Goal: Task Accomplishment & Management: Complete application form

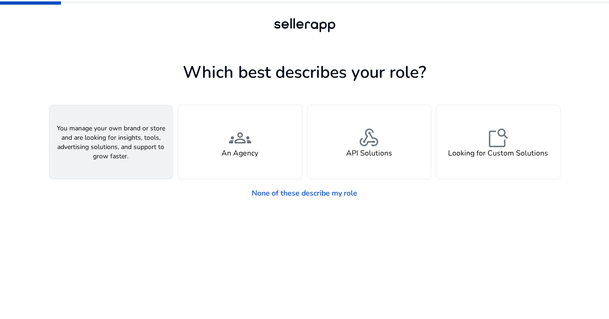
click at [112, 141] on span "person" at bounding box center [111, 138] width 22 height 22
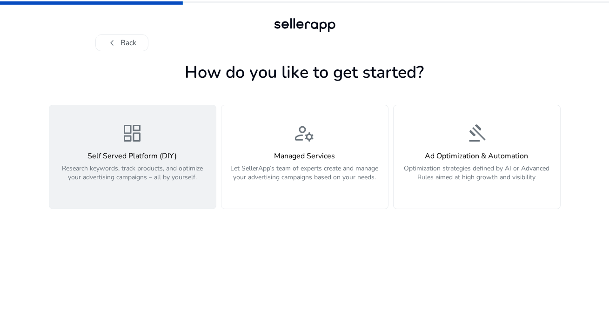
click at [142, 179] on p "Research keywords, track products, and optimize your advertising campaigns – al…" at bounding box center [132, 178] width 155 height 28
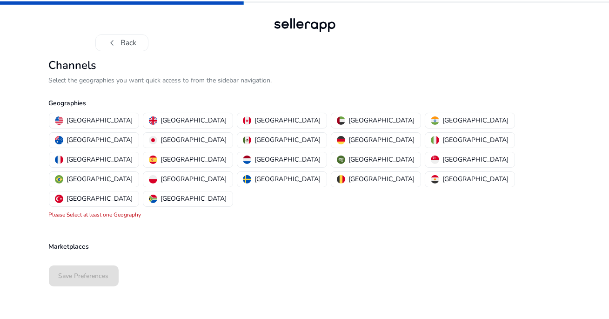
click at [101, 211] on mat-error "Please Select at least one Geography" at bounding box center [95, 214] width 93 height 7
click at [443, 123] on p "[GEOGRAPHIC_DATA]" at bounding box center [476, 120] width 66 height 10
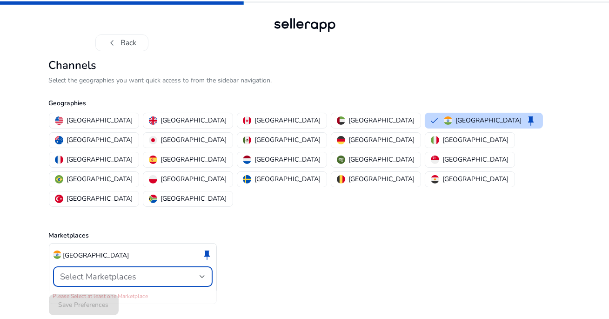
click at [153, 271] on div "Select Marketplaces" at bounding box center [130, 276] width 139 height 10
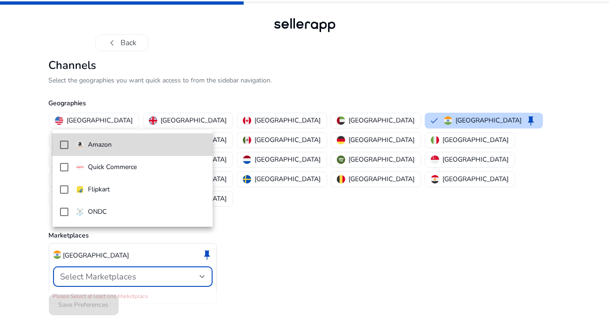
click at [66, 144] on mat-pseudo-checkbox at bounding box center [64, 145] width 8 height 8
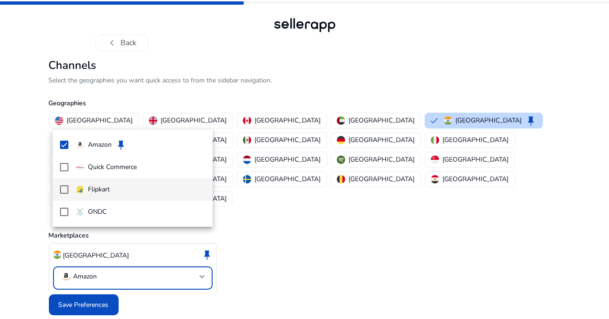
click at [66, 190] on mat-pseudo-checkbox at bounding box center [64, 189] width 8 height 8
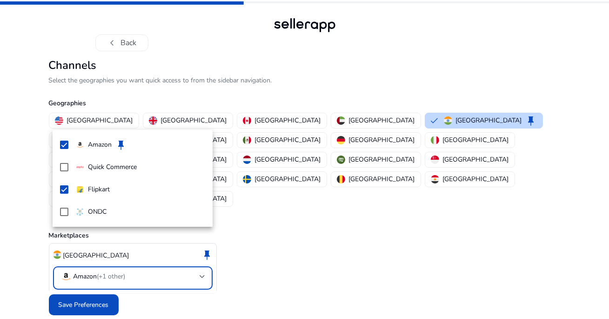
click at [153, 284] on div at bounding box center [304, 159] width 609 height 319
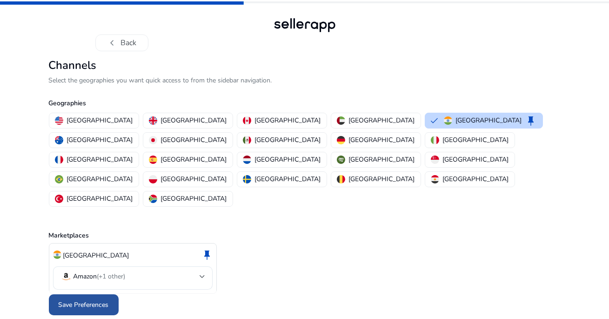
click at [101, 300] on span "Save Preferences" at bounding box center [84, 305] width 50 height 10
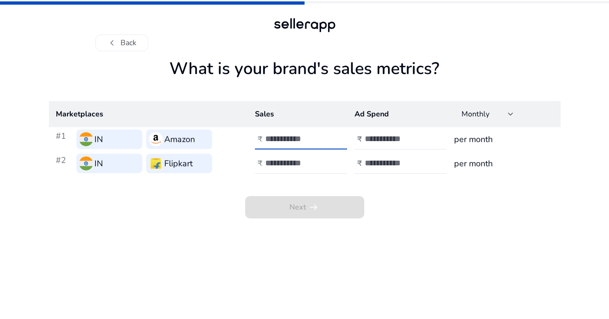
click at [292, 141] on input "number" at bounding box center [296, 139] width 63 height 10
click at [393, 141] on input "number" at bounding box center [396, 139] width 63 height 10
type input "*"
click at [310, 143] on input "number" at bounding box center [296, 139] width 63 height 10
click at [391, 168] on div at bounding box center [407, 163] width 84 height 20
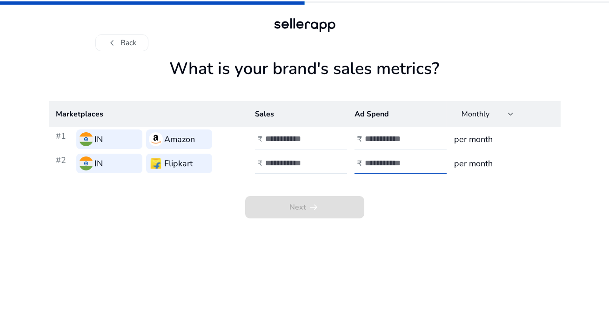
type input "*"
click at [306, 141] on input "number" at bounding box center [296, 139] width 63 height 10
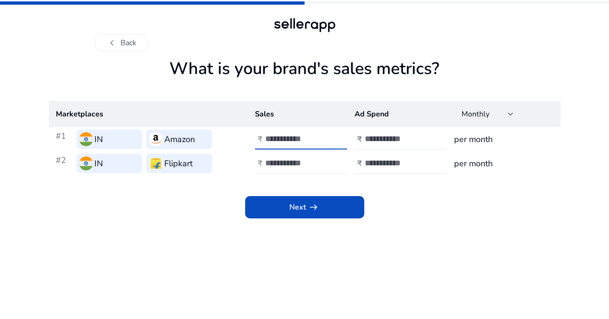
type input "******"
click at [293, 158] on input "number" at bounding box center [296, 163] width 63 height 10
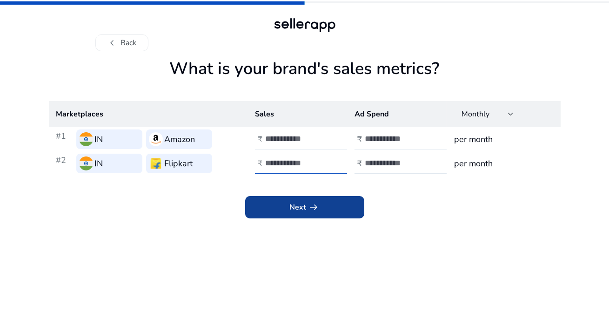
type input "******"
click at [328, 206] on span at bounding box center [304, 207] width 119 height 22
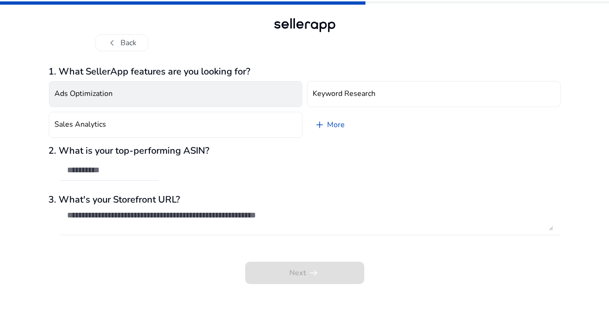
click at [237, 95] on button "Ads Optimization" at bounding box center [176, 94] width 254 height 26
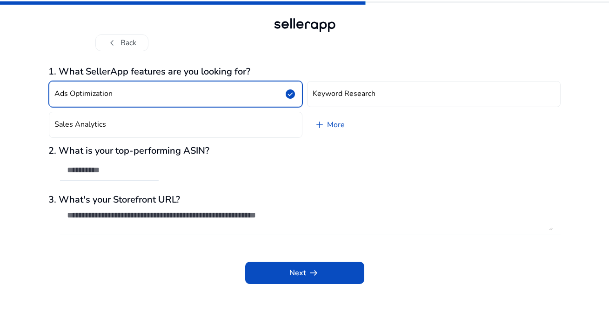
click at [237, 95] on button "Ads Optimization check_circle" at bounding box center [176, 94] width 254 height 26
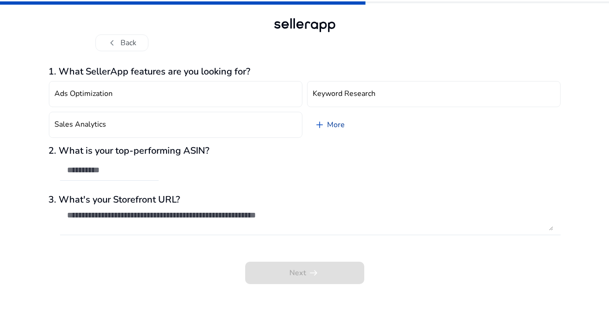
click at [331, 121] on link "add More" at bounding box center [330, 125] width 46 height 26
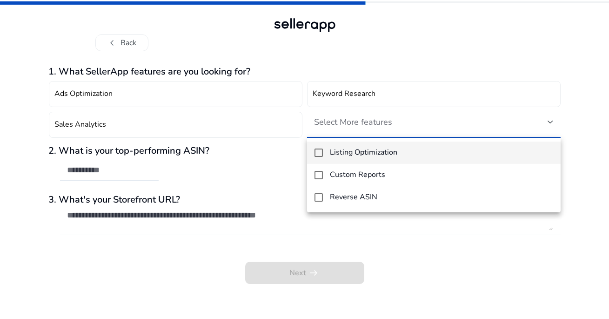
click at [261, 122] on div at bounding box center [304, 159] width 609 height 319
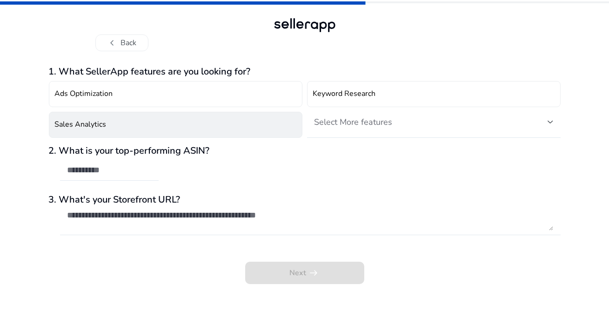
click at [261, 122] on button "Sales Analytics" at bounding box center [176, 125] width 254 height 26
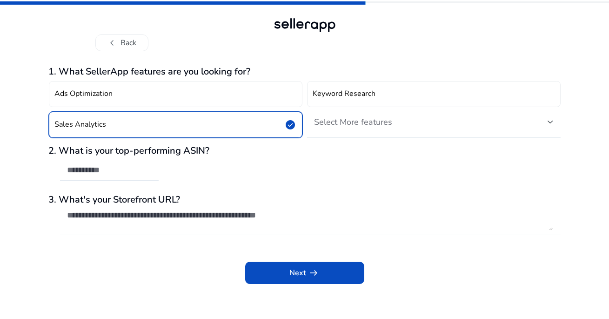
click at [344, 125] on span "Select More features" at bounding box center [354, 121] width 78 height 11
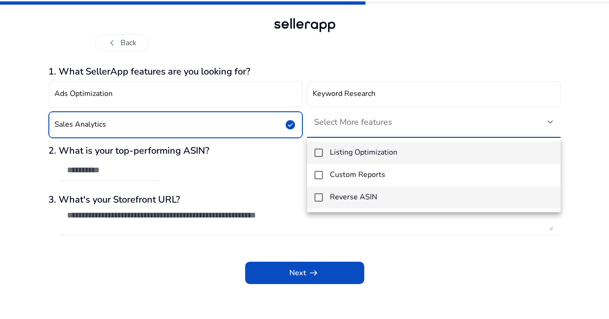
click at [321, 194] on mat-pseudo-checkbox at bounding box center [319, 197] width 8 height 8
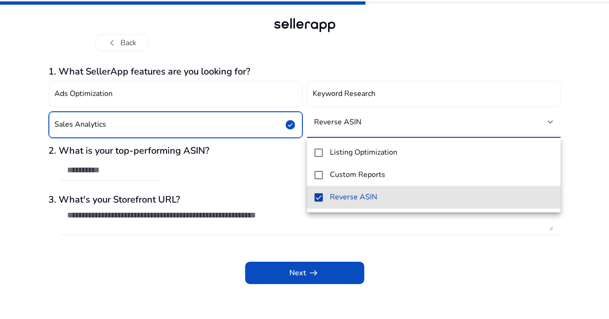
click at [321, 194] on mat-pseudo-checkbox at bounding box center [319, 197] width 8 height 8
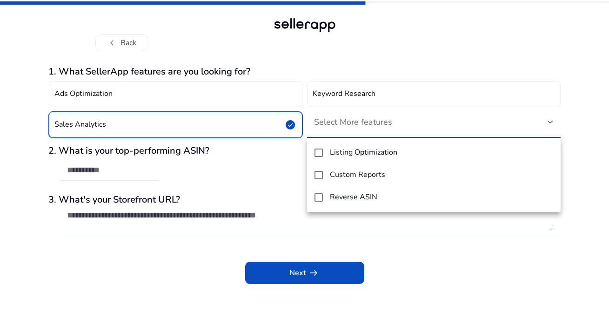
click at [142, 260] on div at bounding box center [304, 159] width 609 height 319
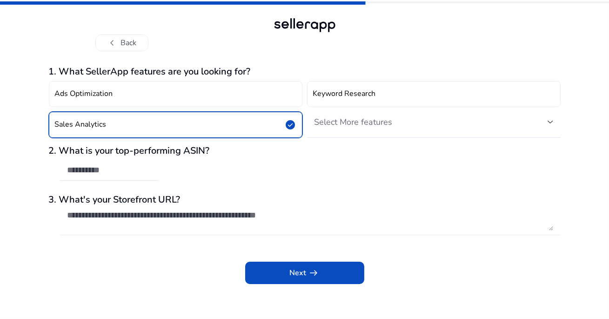
click at [181, 212] on textarea at bounding box center [310, 220] width 486 height 20
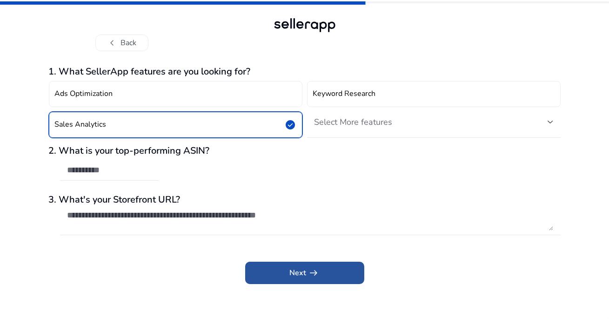
click at [272, 269] on span at bounding box center [304, 273] width 119 height 22
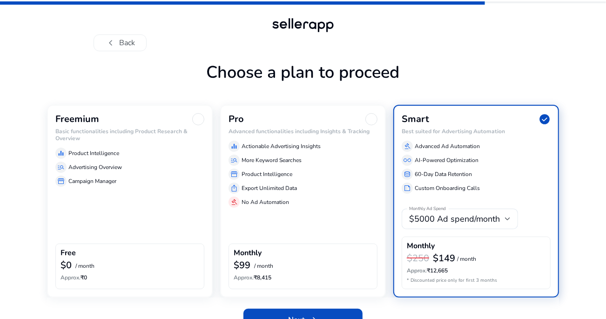
scroll to position [19, 0]
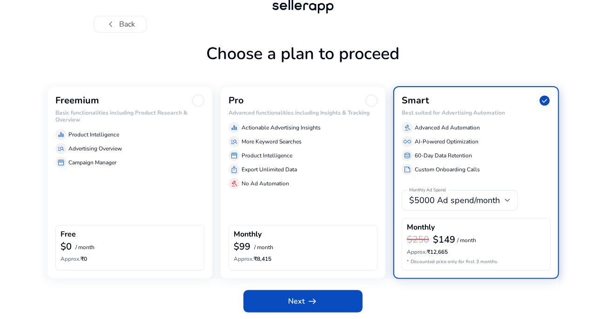
click at [143, 233] on div "Free" at bounding box center [130, 235] width 139 height 11
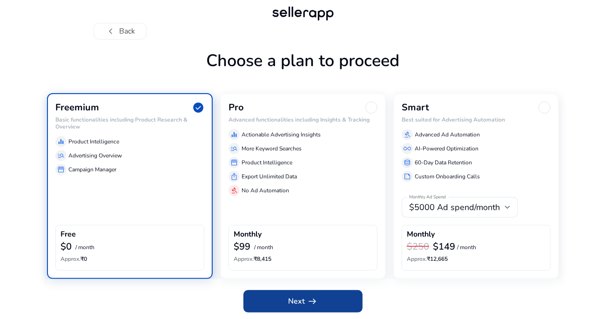
click at [319, 303] on span at bounding box center [302, 301] width 119 height 22
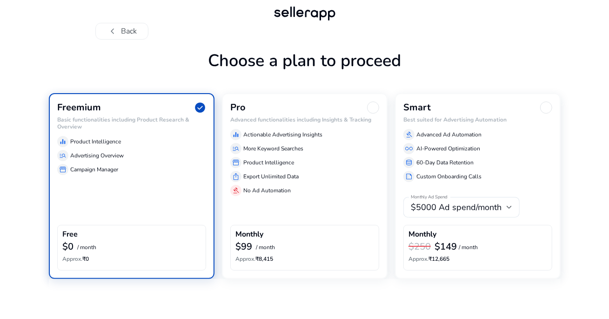
scroll to position [0, 0]
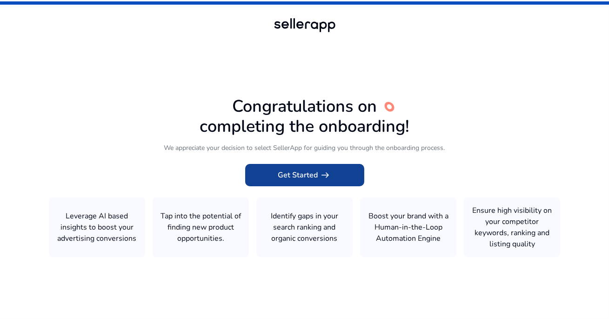
click at [329, 179] on span "arrow_right_alt" at bounding box center [325, 174] width 11 height 11
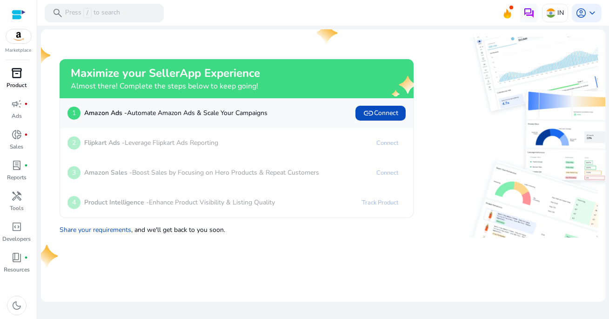
click at [22, 74] on div "inventory_2" at bounding box center [17, 73] width 26 height 15
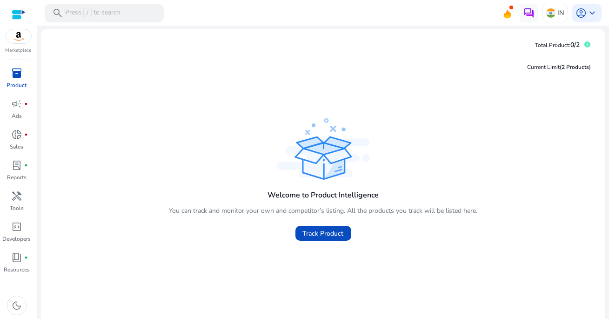
click at [265, 209] on p "You can track and monitor your own and competitor’s listing. All the products y…" at bounding box center [323, 211] width 309 height 10
click at [317, 234] on span "Track Product" at bounding box center [323, 234] width 41 height 10
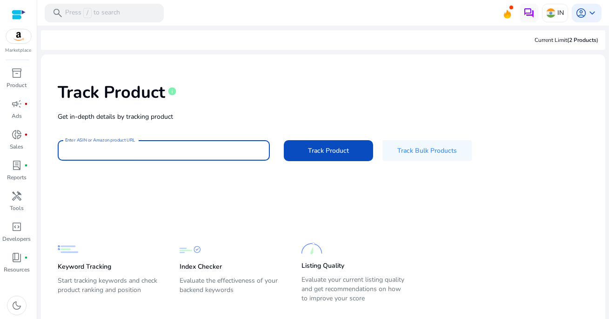
click at [232, 148] on input "Enter ASIN or Amazon product URL" at bounding box center [163, 150] width 197 height 10
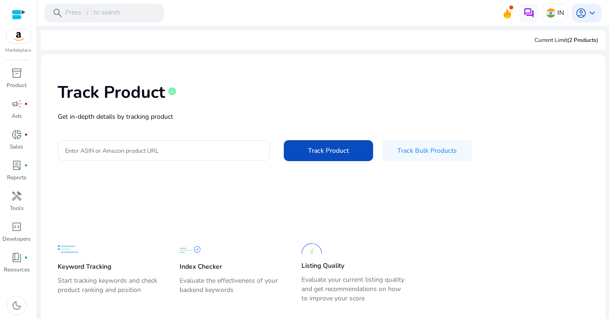
click at [229, 218] on app-static-section-before-action "Keyword Tracking Start tracking keywords and check product ranking and position…" at bounding box center [316, 254] width 517 height 103
click at [23, 134] on div "donut_small fiber_manual_record" at bounding box center [17, 134] width 26 height 15
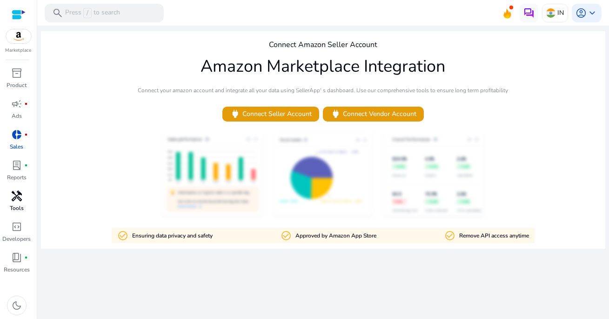
click at [13, 205] on p "Tools" at bounding box center [17, 208] width 14 height 8
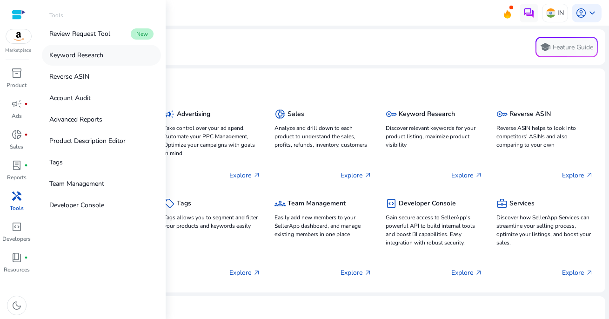
click at [77, 57] on p "Keyword Research" at bounding box center [76, 55] width 54 height 10
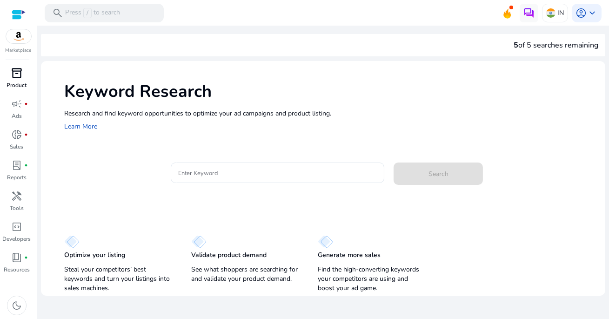
click at [14, 77] on span "inventory_2" at bounding box center [16, 72] width 11 height 11
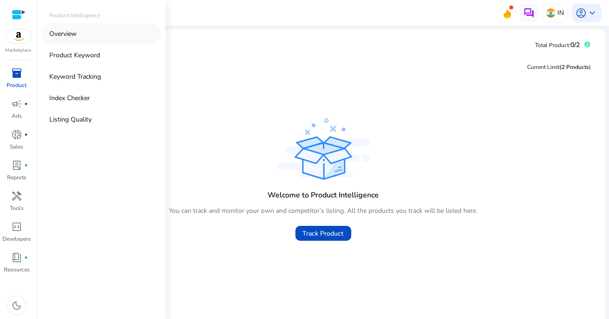
click at [61, 34] on p "Overview" at bounding box center [62, 34] width 27 height 10
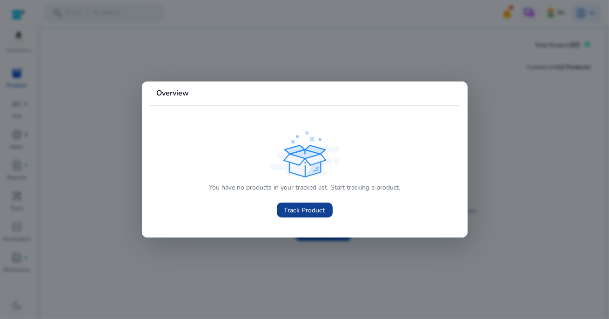
click at [301, 208] on span "Track Product" at bounding box center [304, 210] width 41 height 10
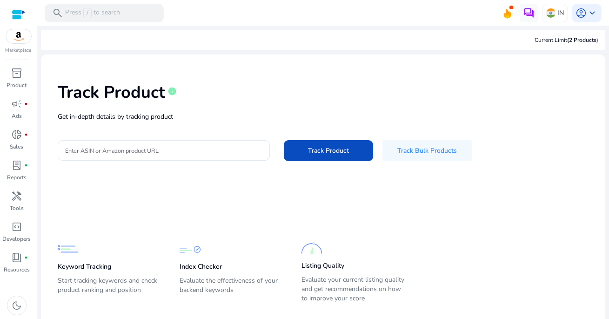
click at [23, 43] on img at bounding box center [18, 36] width 25 height 14
click at [20, 262] on span "book_4" at bounding box center [16, 257] width 11 height 11
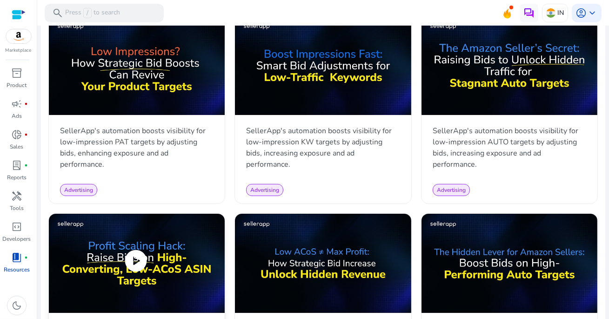
scroll to position [475, 0]
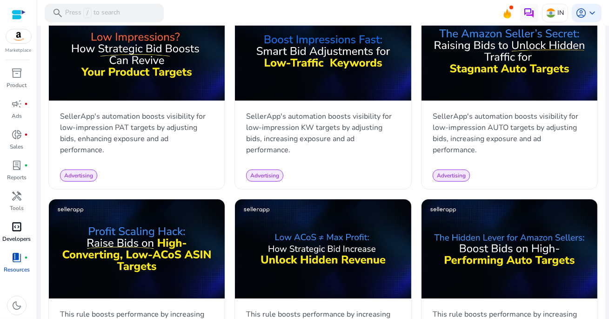
click at [20, 227] on span "code_blocks" at bounding box center [16, 226] width 11 height 11
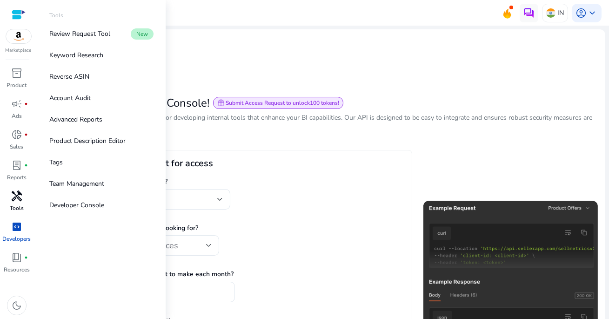
click at [21, 206] on p "Tools" at bounding box center [17, 208] width 14 height 8
